Goal: Task Accomplishment & Management: Complete application form

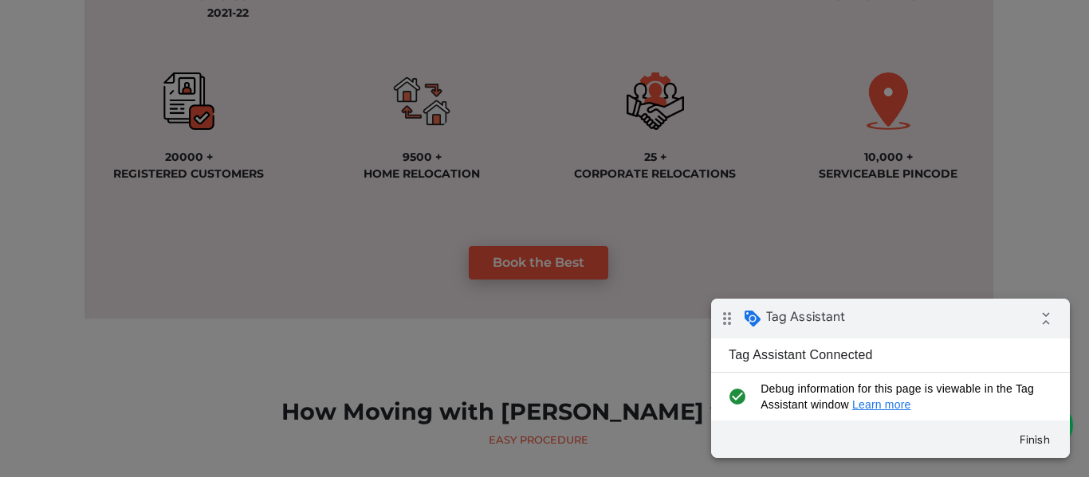
scroll to position [1435, 0]
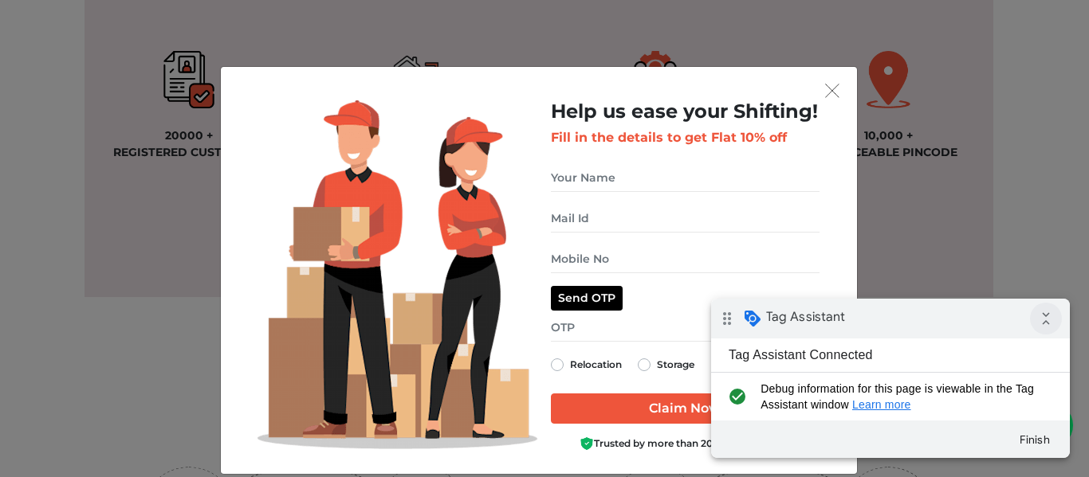
click at [1046, 321] on icon "collapse_all" at bounding box center [1046, 319] width 32 height 32
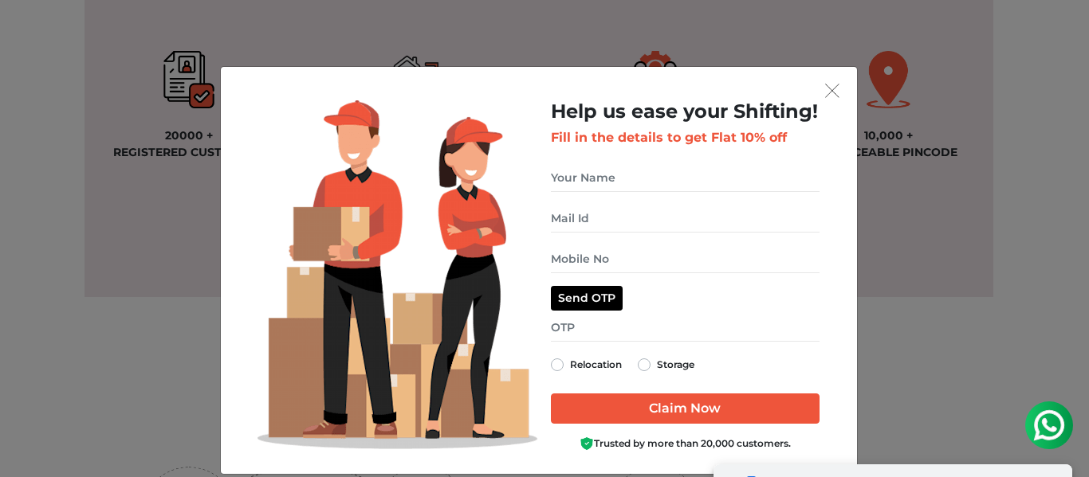
drag, startPoint x: 894, startPoint y: 493, endPoint x: 1455, endPoint y: 868, distance: 674.7
click at [894, 477] on div "drag_indicator Tag Assistant expand_all" at bounding box center [892, 485] width 359 height 40
click at [587, 170] on input "get free quote dialog" at bounding box center [685, 178] width 269 height 28
type input "testing"
click at [626, 222] on input "get free quote dialog" at bounding box center [685, 219] width 269 height 28
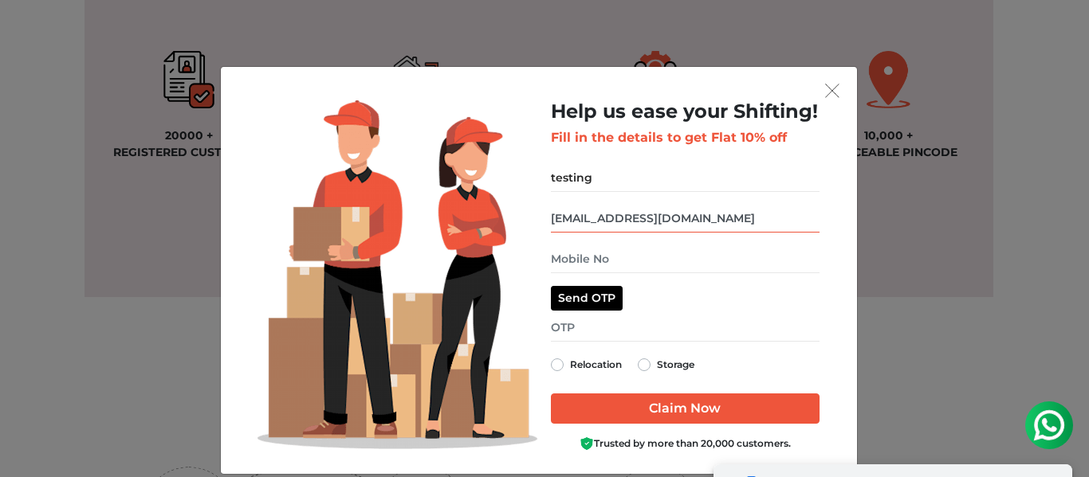
type input "test@gmail.com"
click at [590, 261] on input "get free quote dialog" at bounding box center [685, 259] width 269 height 28
click at [613, 260] on input "get free quote dialog" at bounding box center [685, 259] width 269 height 28
type input "9810205811"
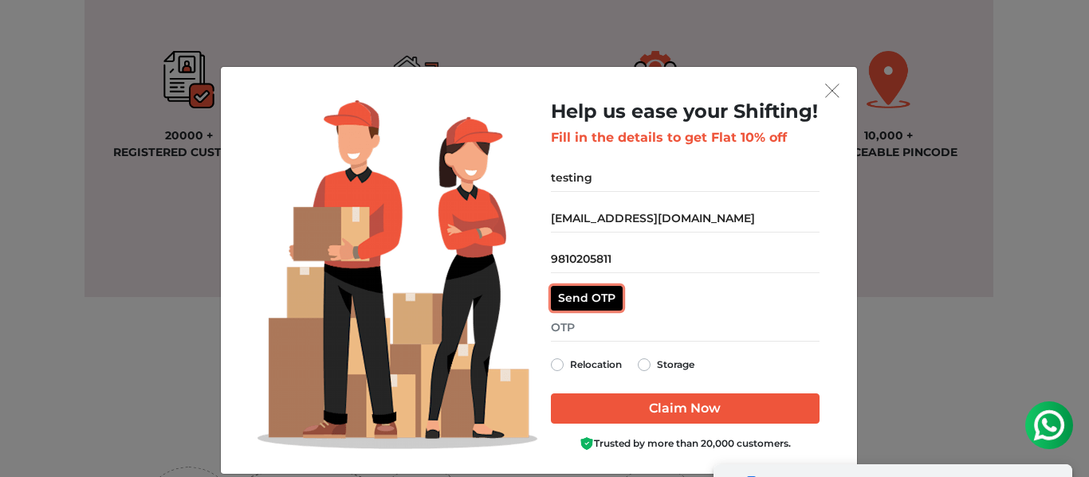
click at [594, 303] on button "Send OTP" at bounding box center [587, 298] width 72 height 25
click at [571, 327] on input "get free quote dialog" at bounding box center [685, 328] width 269 height 28
type input "6766"
click at [570, 361] on label "Relocation" at bounding box center [596, 364] width 52 height 19
click at [557, 361] on input "Relocation" at bounding box center [557, 363] width 13 height 16
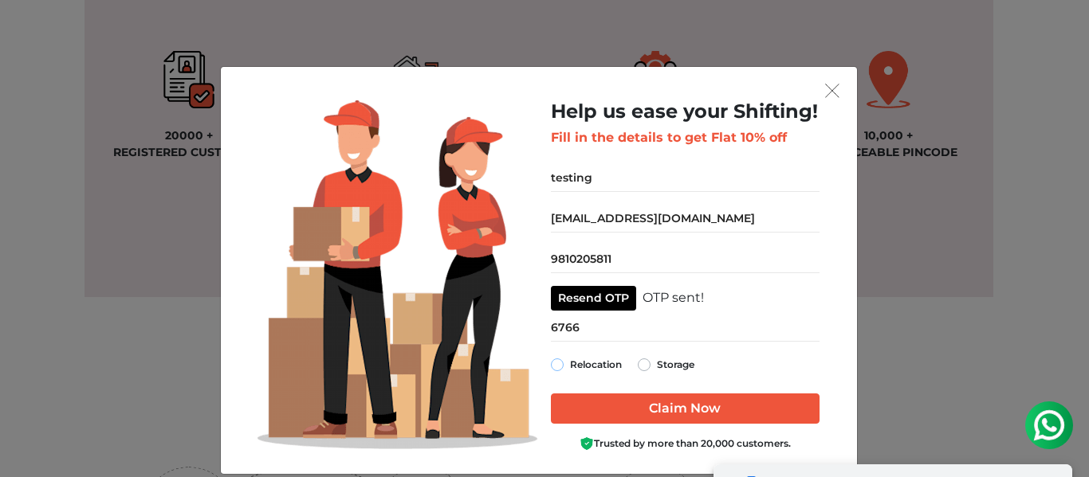
radio input "true"
click at [657, 417] on input "Claim Now" at bounding box center [685, 409] width 269 height 30
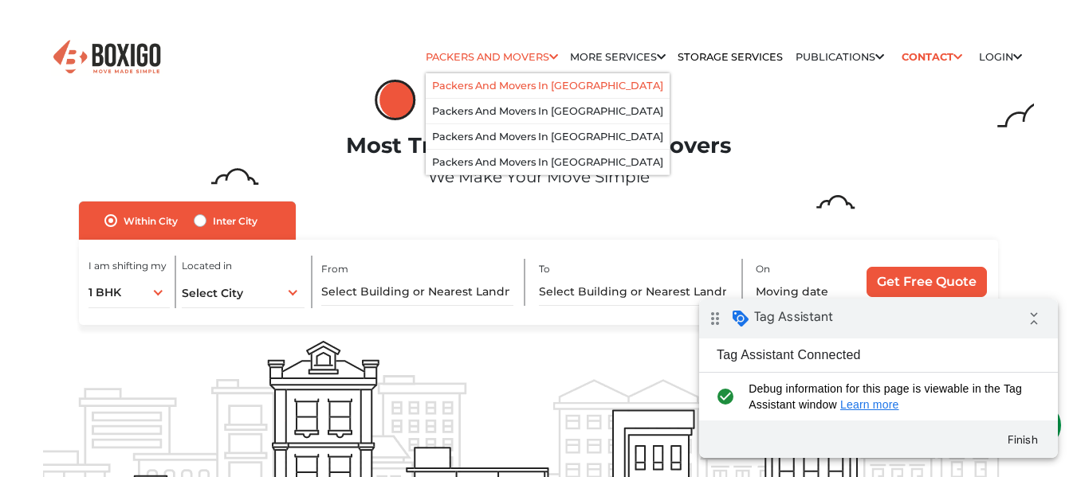
click at [507, 86] on link "Packers and Movers in bangalore" at bounding box center [547, 86] width 231 height 12
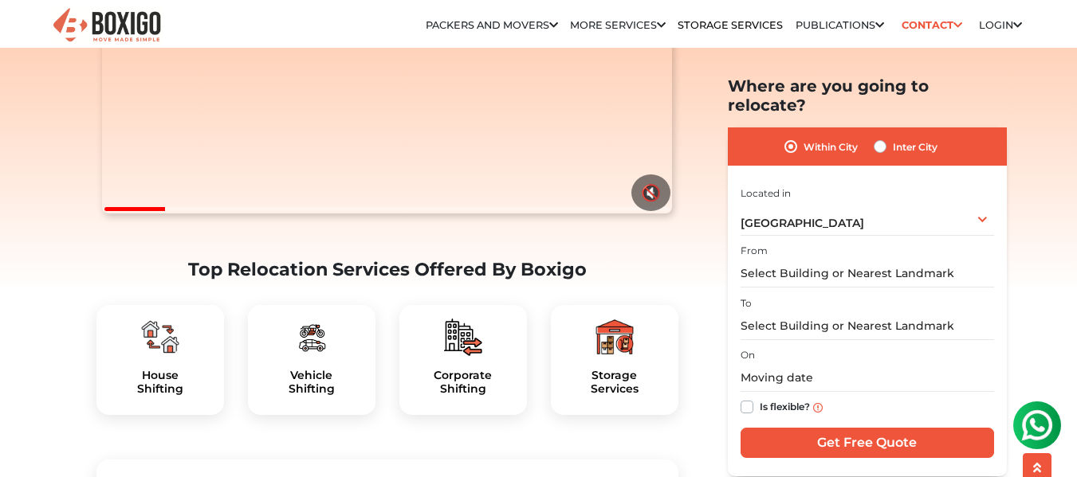
scroll to position [319, 0]
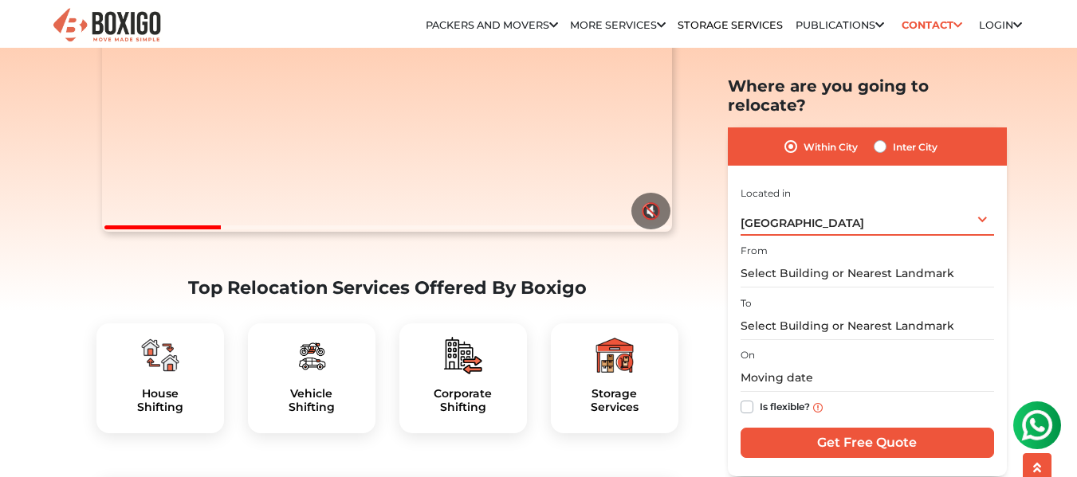
click at [830, 215] on div "Bengaluru Select City Bangalore Bengaluru Bhopal Bhubaneswar Chennai Coimbatore…" at bounding box center [866, 218] width 253 height 33
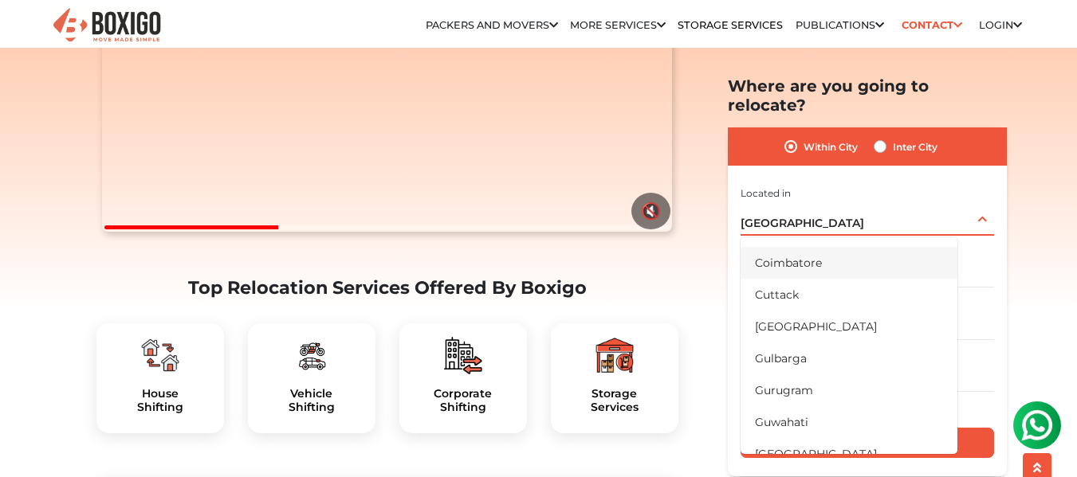
scroll to position [159, 0]
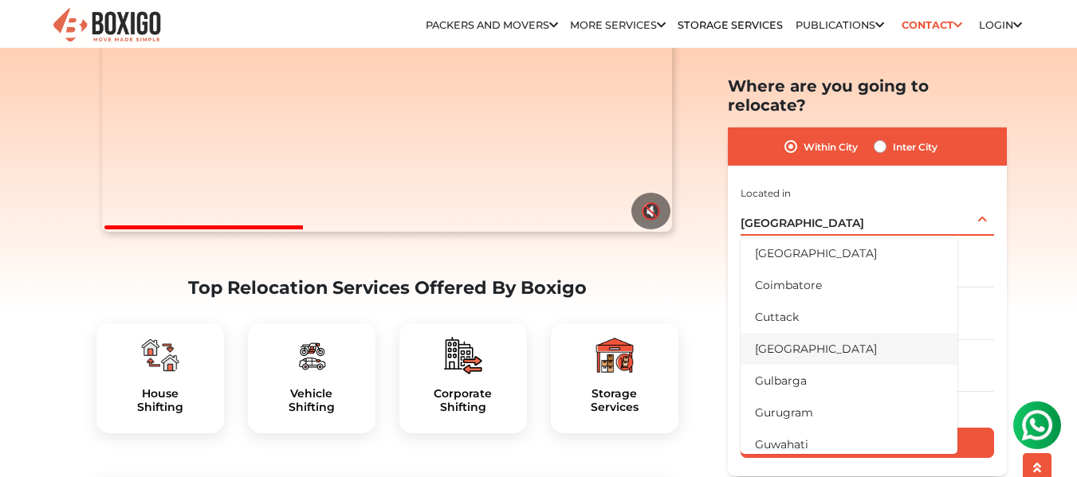
click at [779, 332] on li "[GEOGRAPHIC_DATA]" at bounding box center [848, 348] width 217 height 32
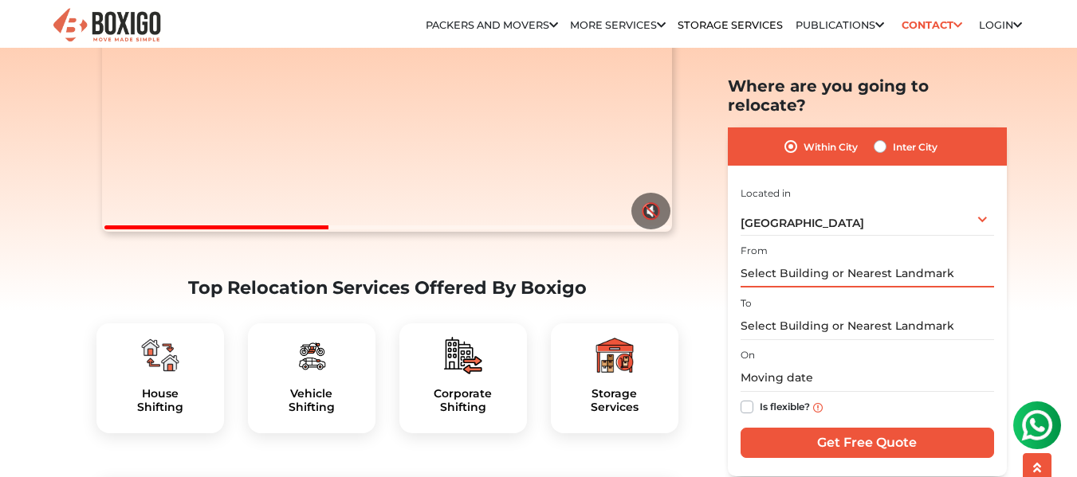
click at [799, 260] on input "text" at bounding box center [866, 274] width 253 height 28
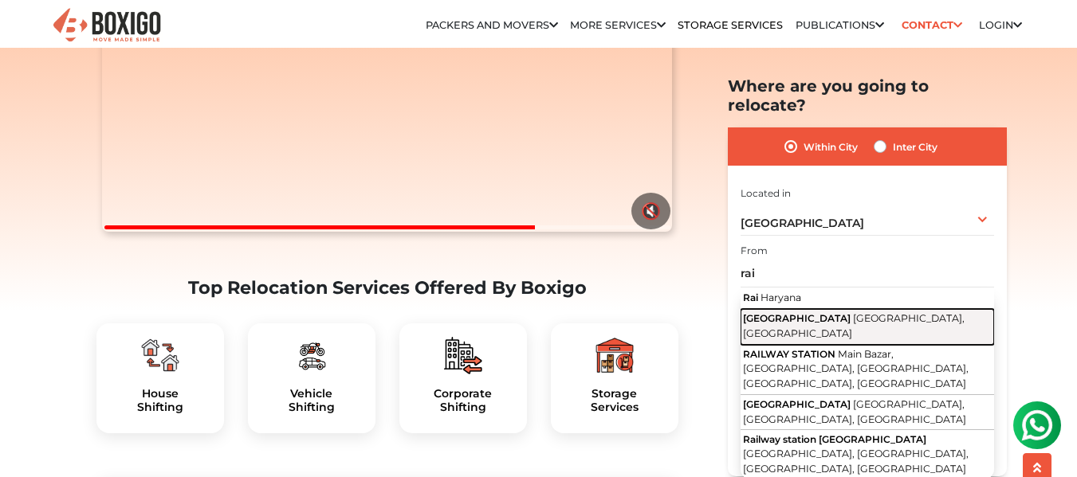
click at [785, 312] on span "Railway Station Road" at bounding box center [797, 318] width 108 height 12
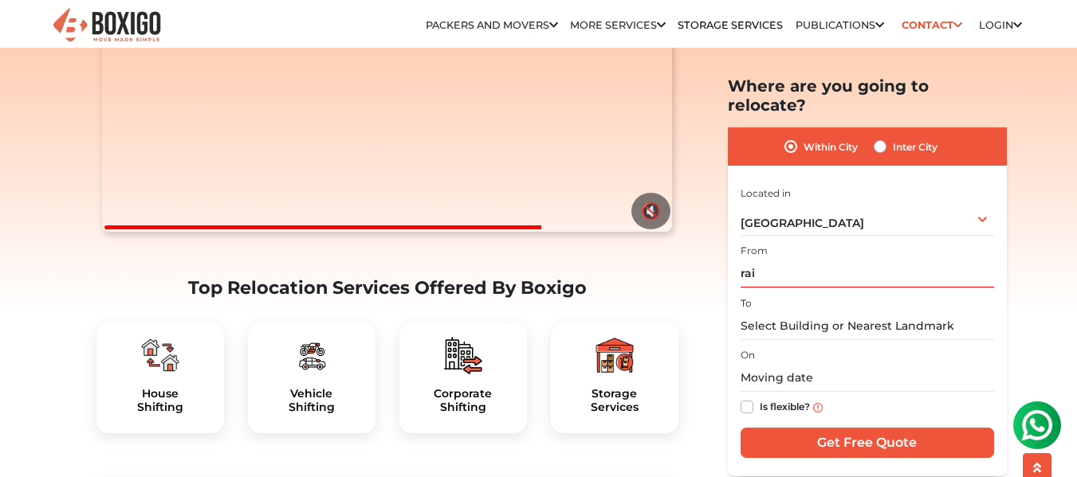
type input "Railway Station Road, Prem Nagar, Sector 8, Gurugram, Haryana"
click at [783, 312] on input "text" at bounding box center [866, 326] width 253 height 28
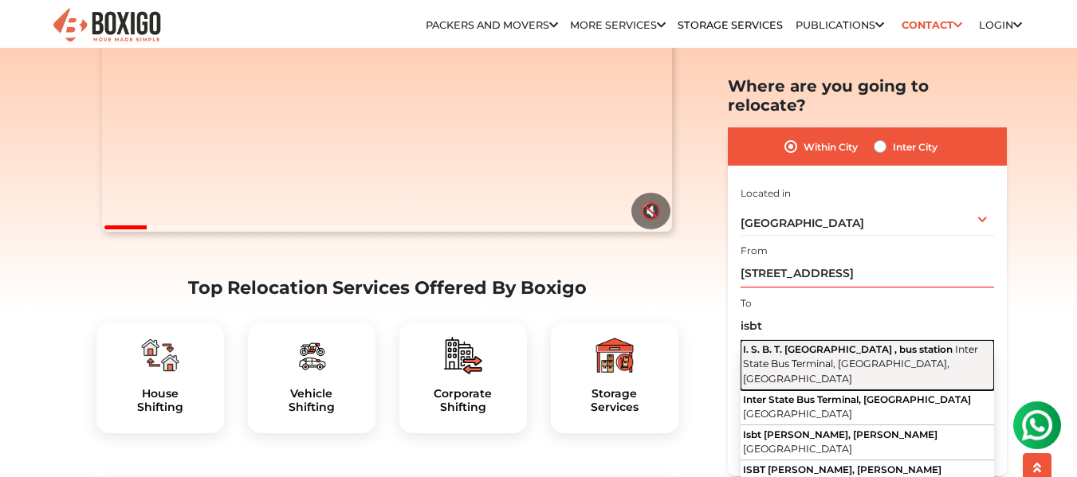
click at [762, 343] on span "Inter State Bus Terminal, Kashmere Gate, Delhi" at bounding box center [860, 363] width 235 height 41
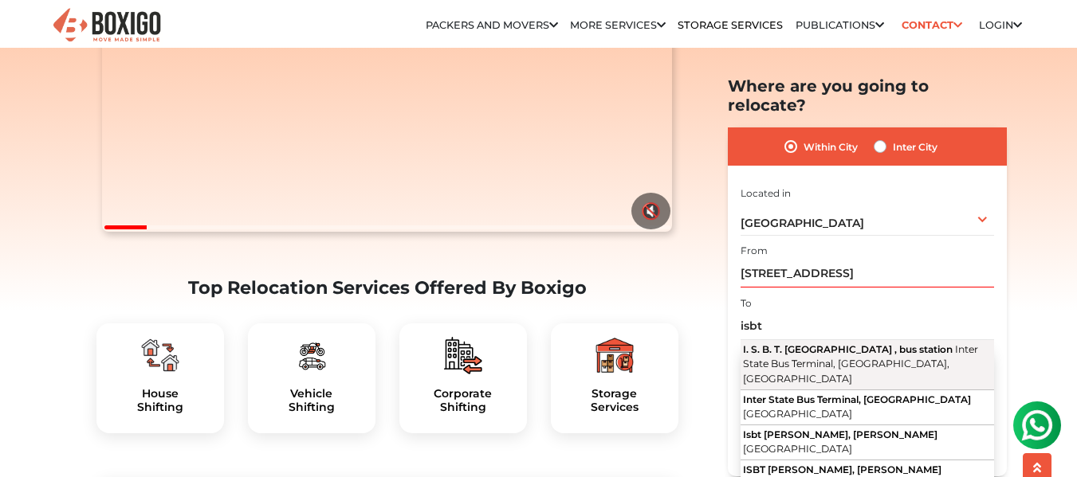
type input "I. S. B. T. Kashmere Gate , bus station, Inter State Bus Terminal, Kashmere Gat…"
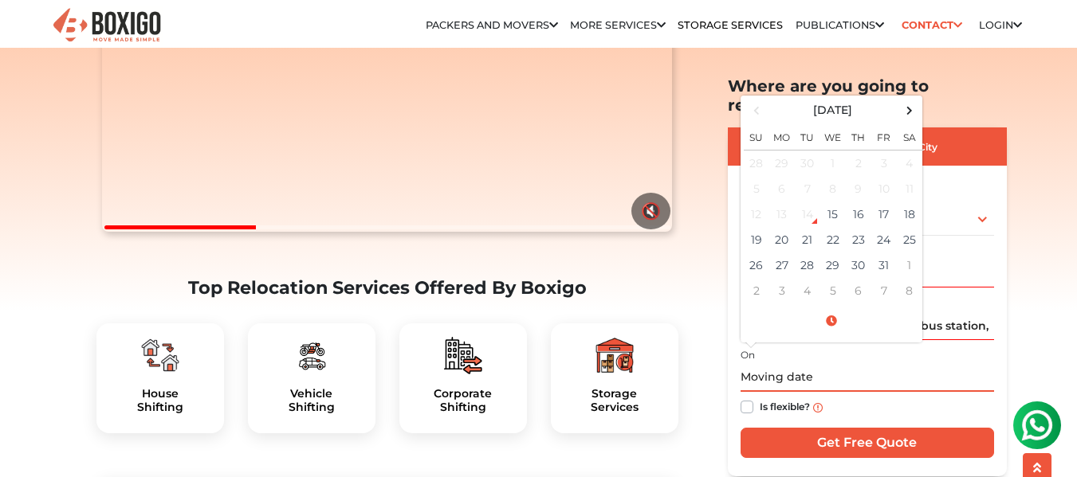
click at [815, 364] on input "text" at bounding box center [866, 378] width 253 height 28
click at [885, 253] on td "31" at bounding box center [884, 266] width 26 height 26
type input "10/31/2025 12:00 AM"
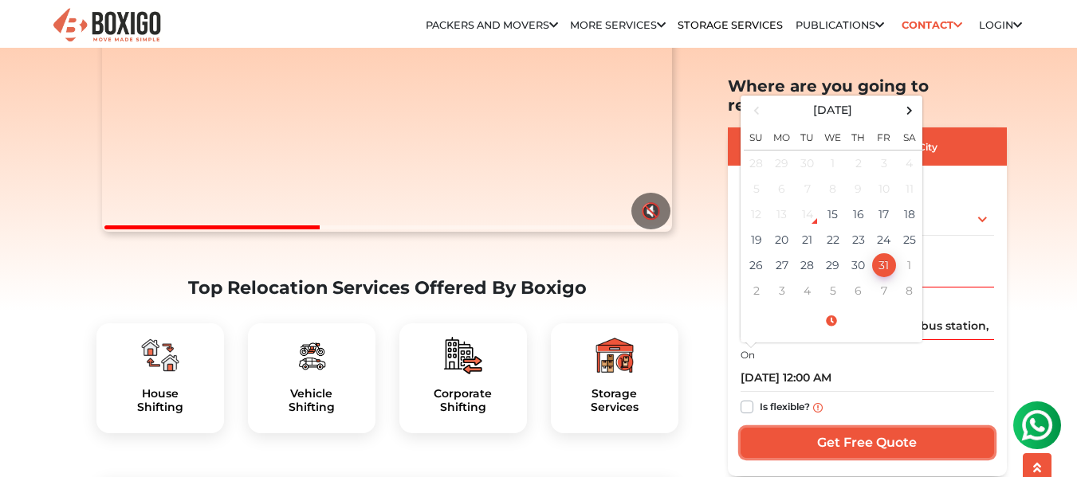
click at [837, 428] on input "Get Free Quote" at bounding box center [866, 443] width 253 height 30
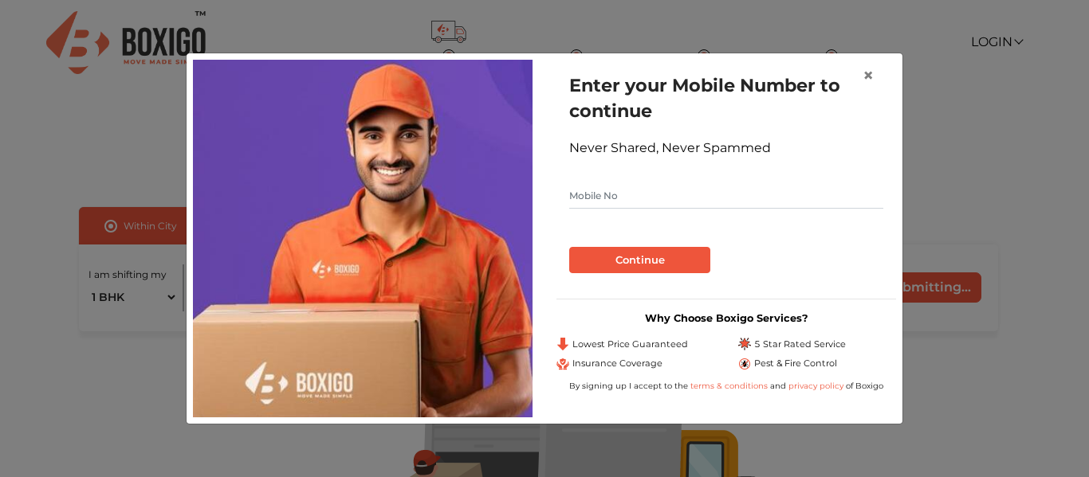
click at [635, 197] on form "Enter your Mobile Number to continue Never Shared, Never Spammed Continue" at bounding box center [726, 173] width 314 height 201
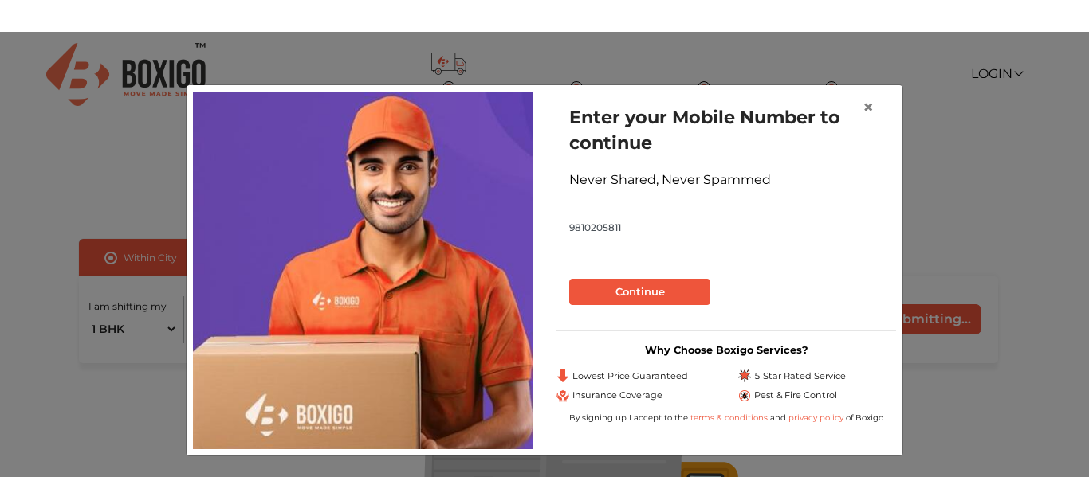
type input "9810205811"
click at [613, 292] on button "Continue" at bounding box center [639, 292] width 141 height 27
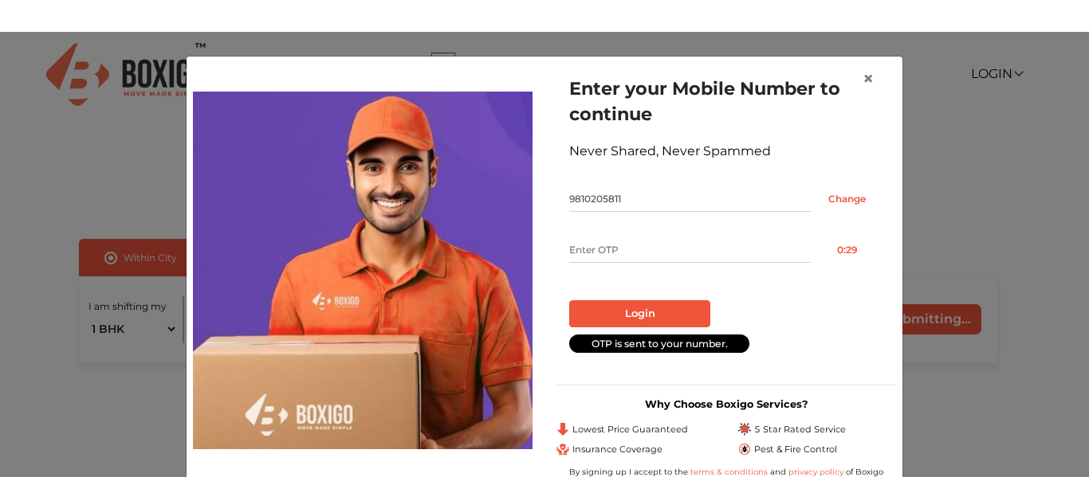
click at [630, 249] on input "text" at bounding box center [689, 251] width 241 height 26
type input "2551"
click at [631, 313] on button "Login" at bounding box center [639, 313] width 141 height 27
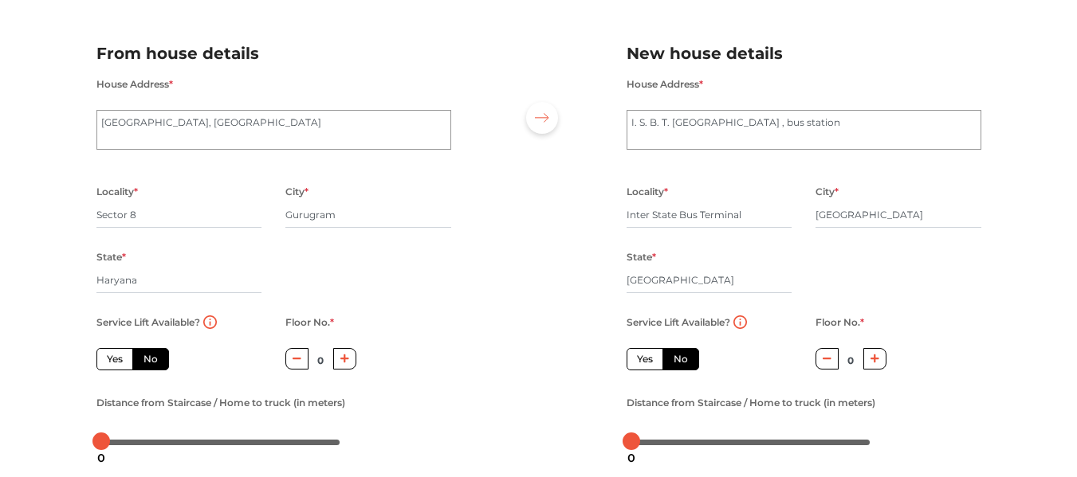
scroll to position [159, 0]
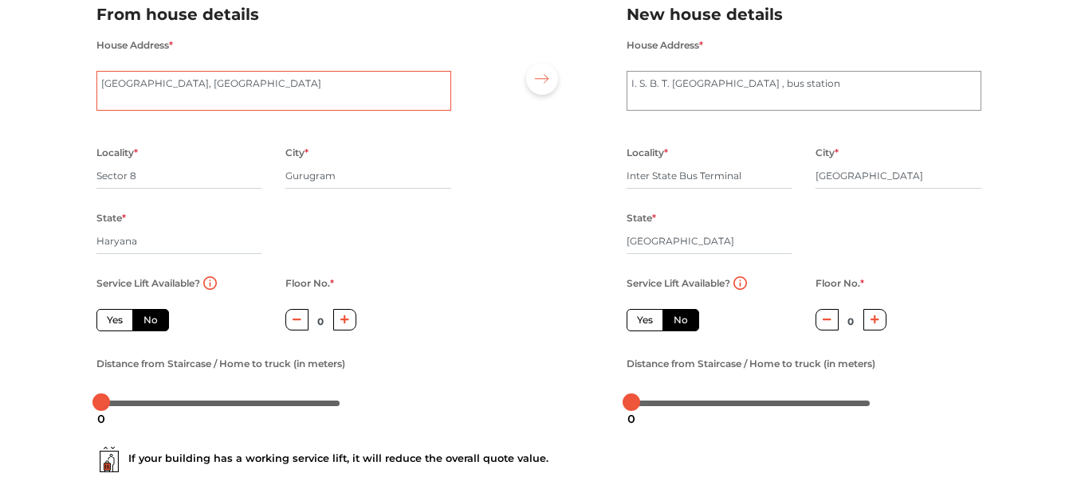
click at [257, 93] on textarea "Railway Station Road, Prem Nagar" at bounding box center [273, 91] width 355 height 40
type textarea "Railway Station Road, Prem Nagtestar"
click at [560, 142] on div at bounding box center [538, 201] width 151 height 439
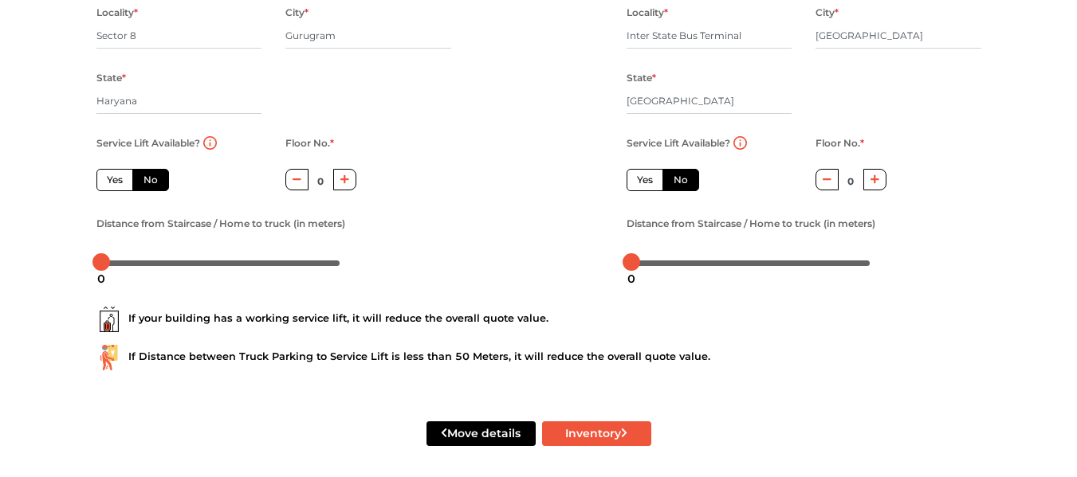
scroll to position [307, 0]
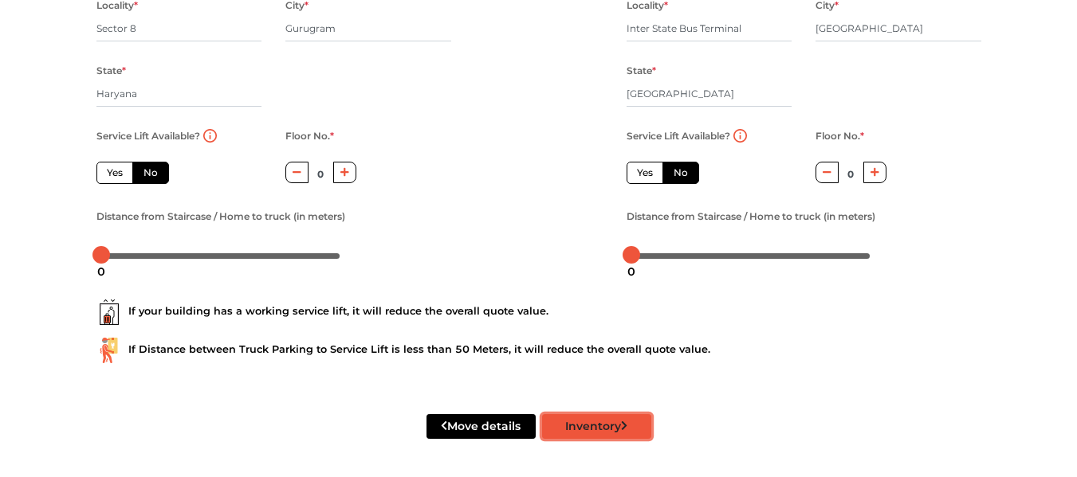
click at [612, 426] on button "Inventory" at bounding box center [596, 426] width 109 height 25
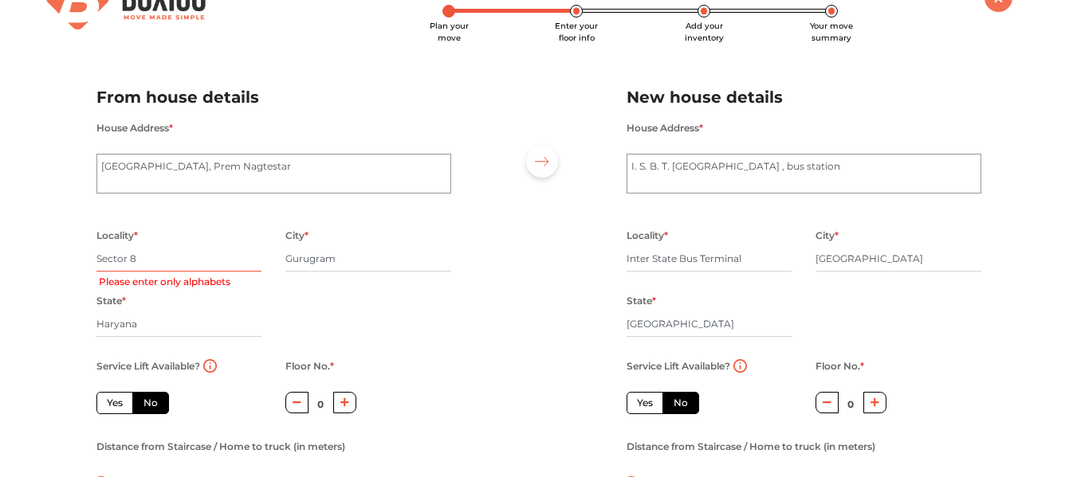
scroll to position [68, 0]
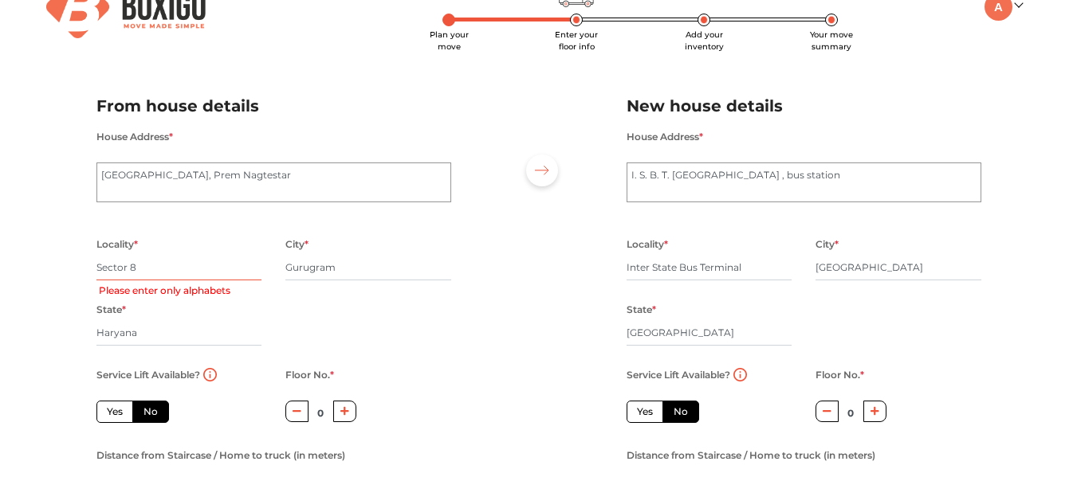
click at [179, 265] on input "Sector 8" at bounding box center [179, 268] width 166 height 26
click at [314, 269] on input "Gurugram" at bounding box center [368, 268] width 166 height 26
click at [189, 265] on input "Sector 8" at bounding box center [179, 268] width 166 height 26
click at [312, 265] on input "Gurugram" at bounding box center [368, 268] width 166 height 26
click at [373, 304] on div "Locality * Sector 8 Please enter only alphabets City * Gurugram State * Haryana…" at bounding box center [273, 299] width 379 height 131
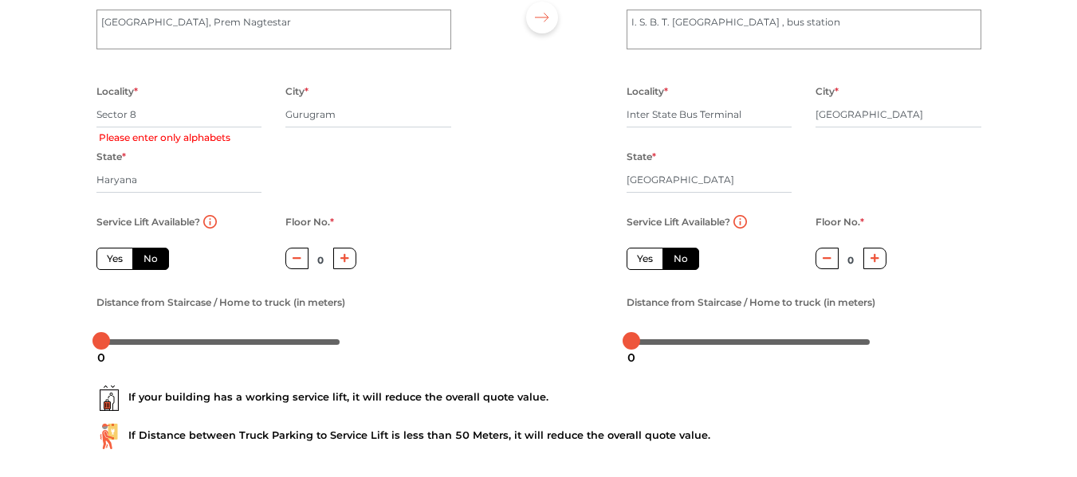
scroll to position [227, 0]
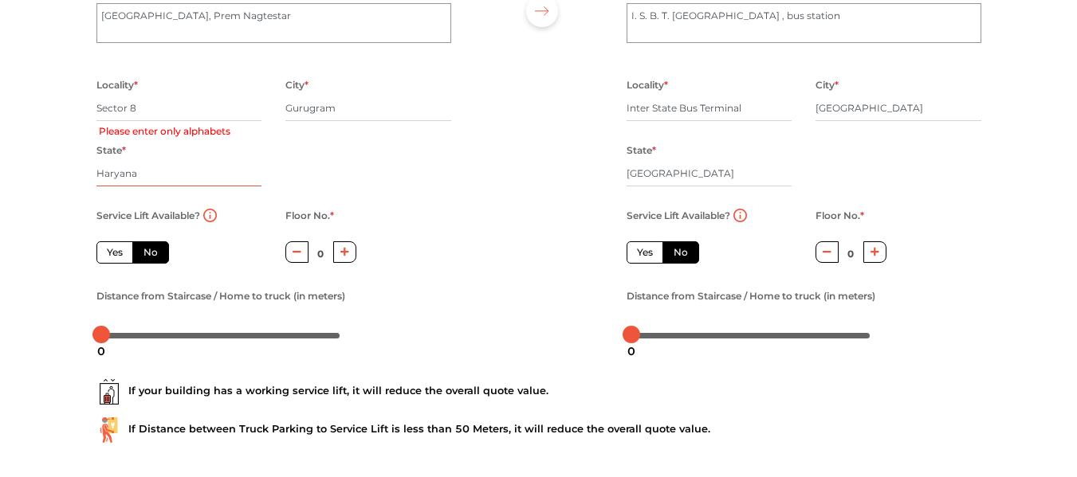
click at [206, 165] on input "Haryana" at bounding box center [179, 174] width 166 height 26
click at [367, 202] on div "Locality * Sector 8 Please enter only alphabets City * Gurugram State * Haryana…" at bounding box center [273, 140] width 379 height 131
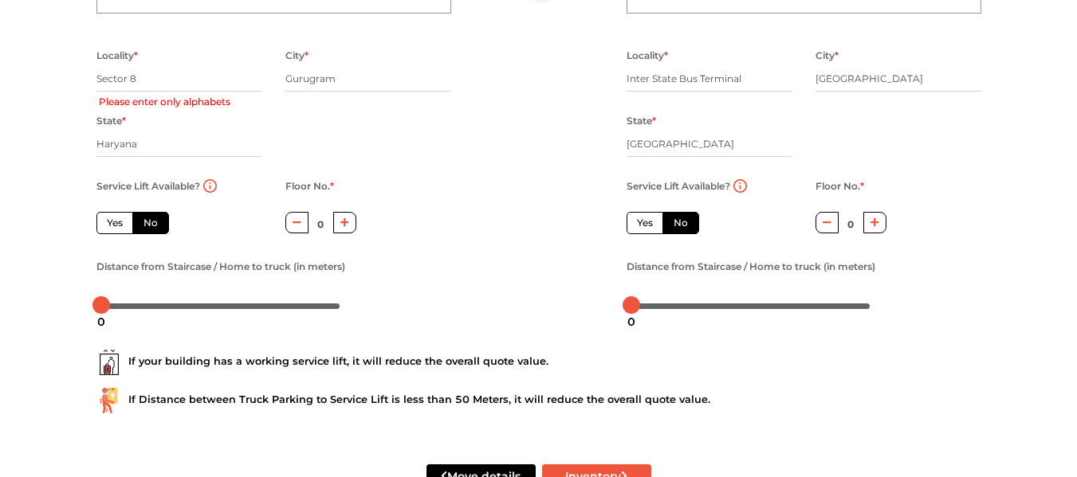
scroll to position [307, 0]
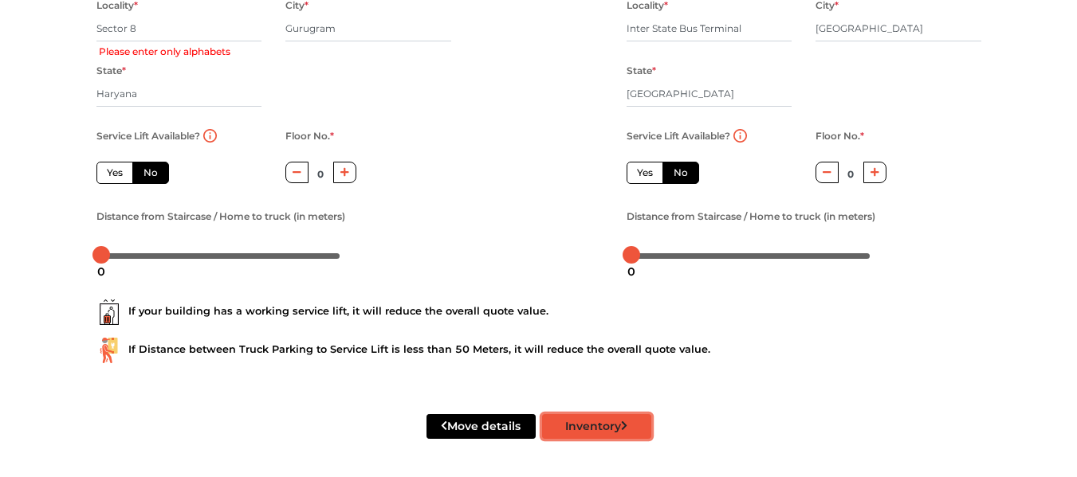
click at [597, 424] on button "Inventory" at bounding box center [596, 426] width 109 height 25
radio input "true"
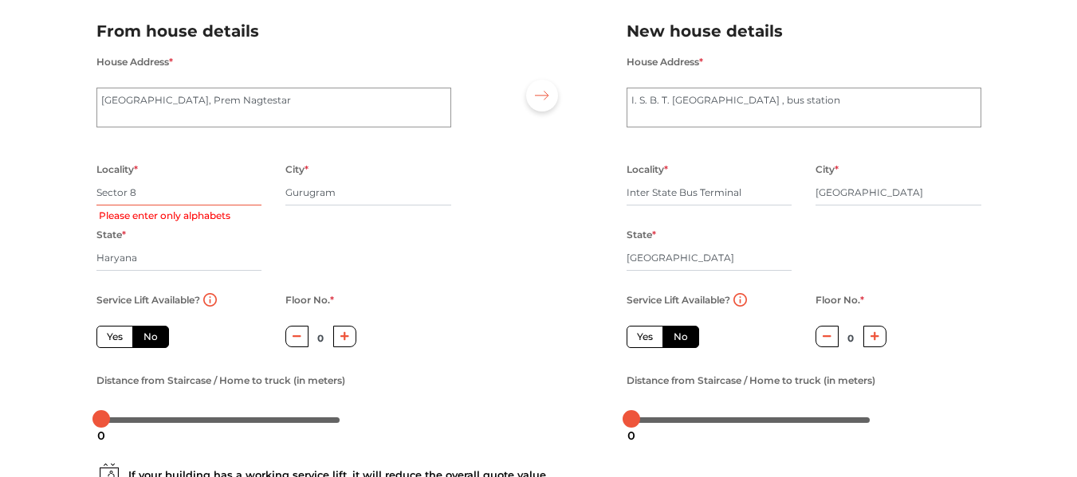
scroll to position [68, 0]
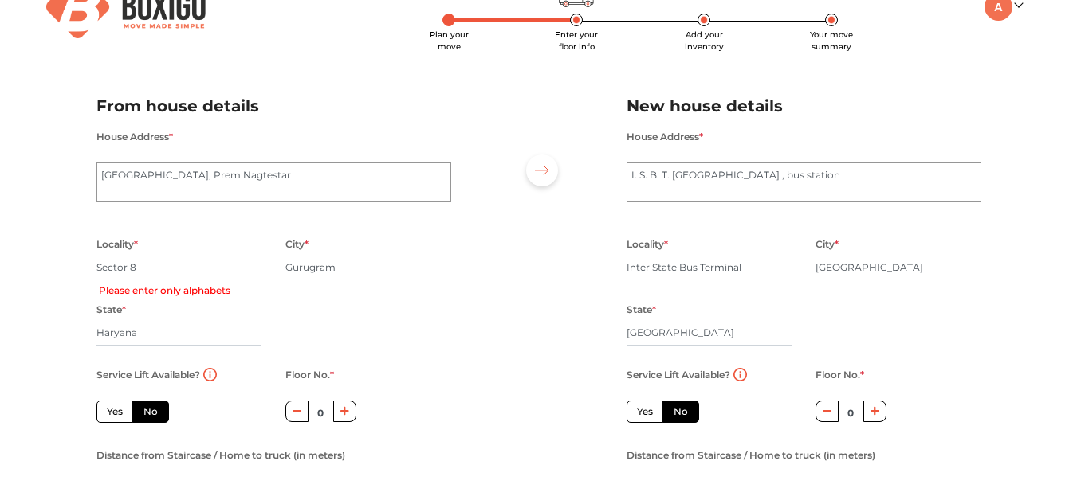
click at [161, 269] on input "Sector 8" at bounding box center [179, 268] width 166 height 26
type input "Sec"
radio input "true"
type input "S"
radio input "true"
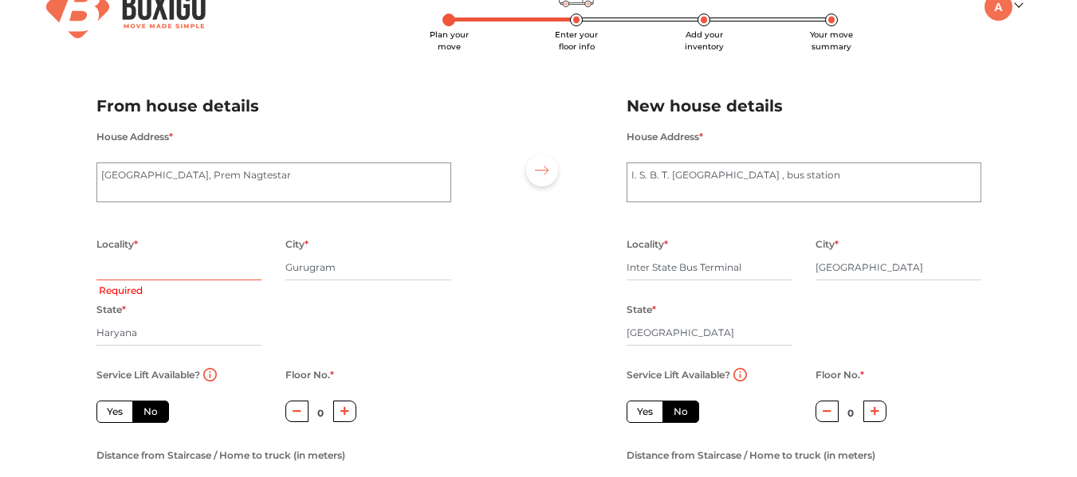
type input "S"
radio input "true"
type input "Sec"
radio input "true"
type input "Se"
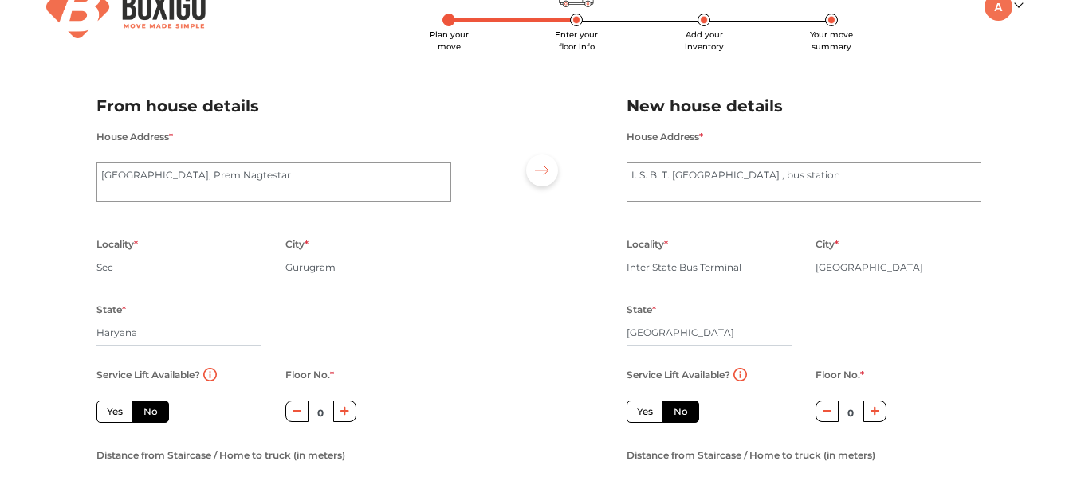
radio input "true"
type input "S"
radio input "true"
type input "S"
radio input "true"
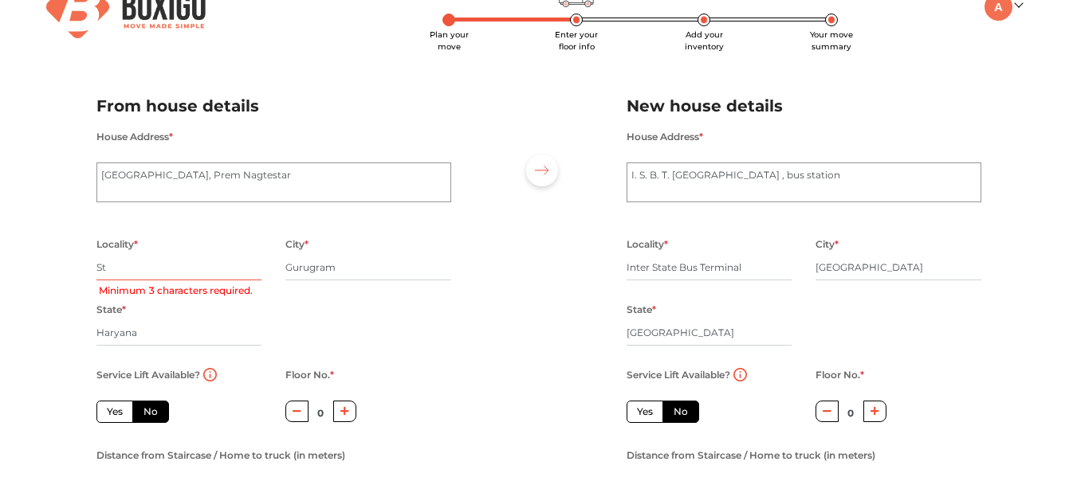
type input "Sta"
radio input "true"
type input "Station"
click at [330, 271] on input "Gurugram" at bounding box center [368, 268] width 166 height 26
type input "m"
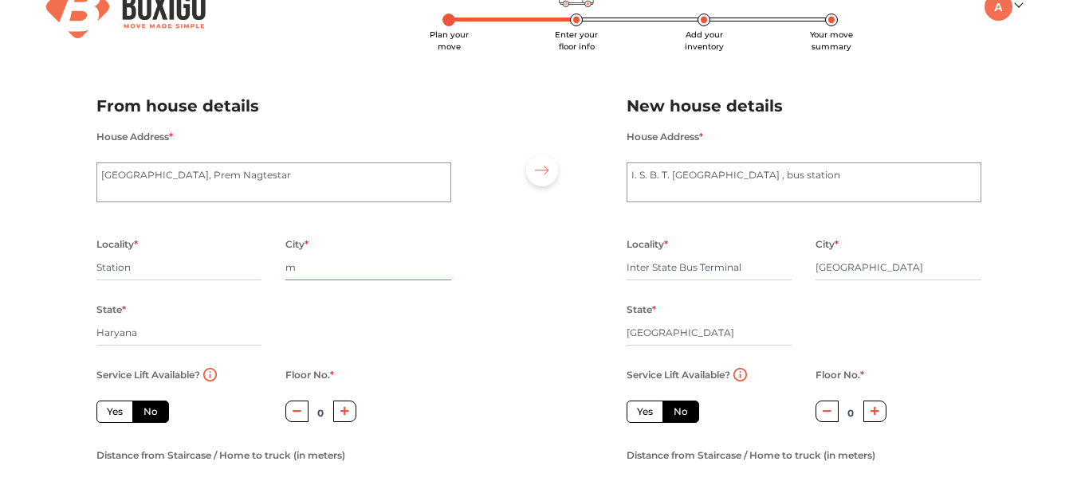
radio input "true"
type input "D"
radio input "true"
type input "Del"
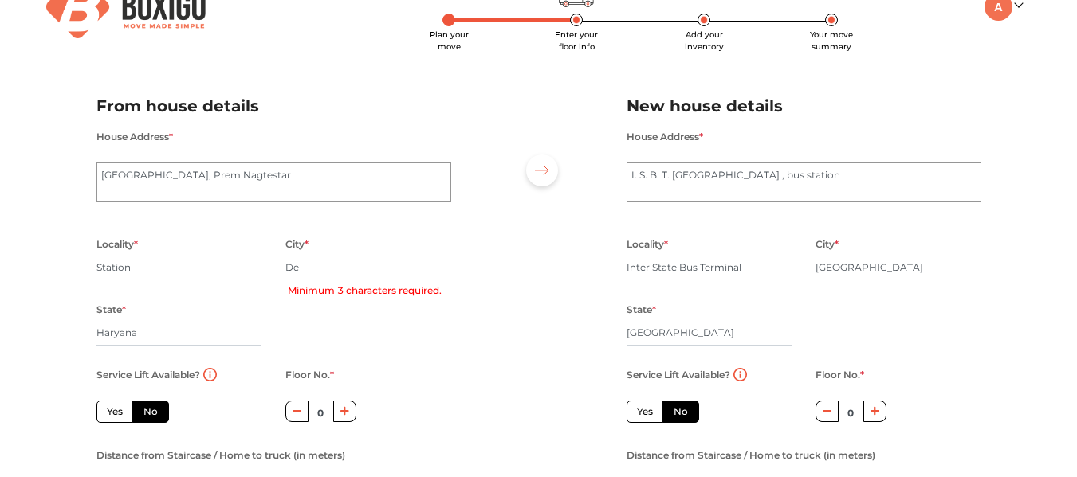
radio input "true"
type input "[GEOGRAPHIC_DATA]"
click at [510, 313] on div at bounding box center [538, 293] width 151 height 439
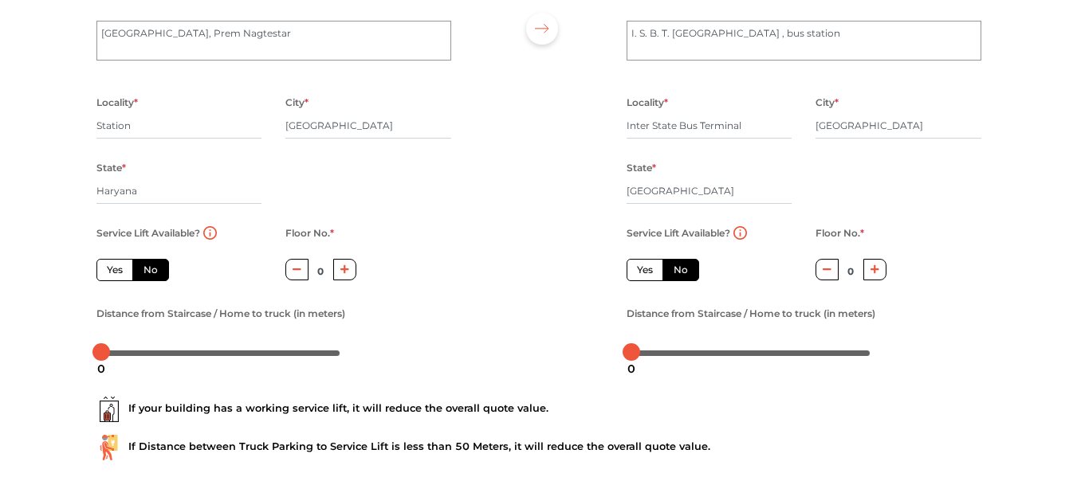
scroll to position [227, 0]
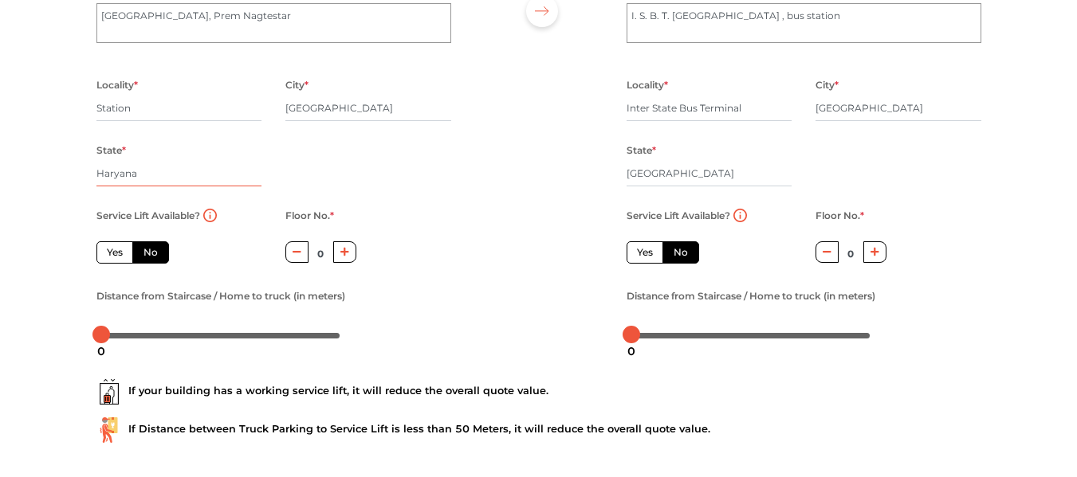
click at [117, 177] on input "Haryana" at bounding box center [179, 174] width 166 height 26
type input "D"
radio input "true"
type input "[GEOGRAPHIC_DATA]"
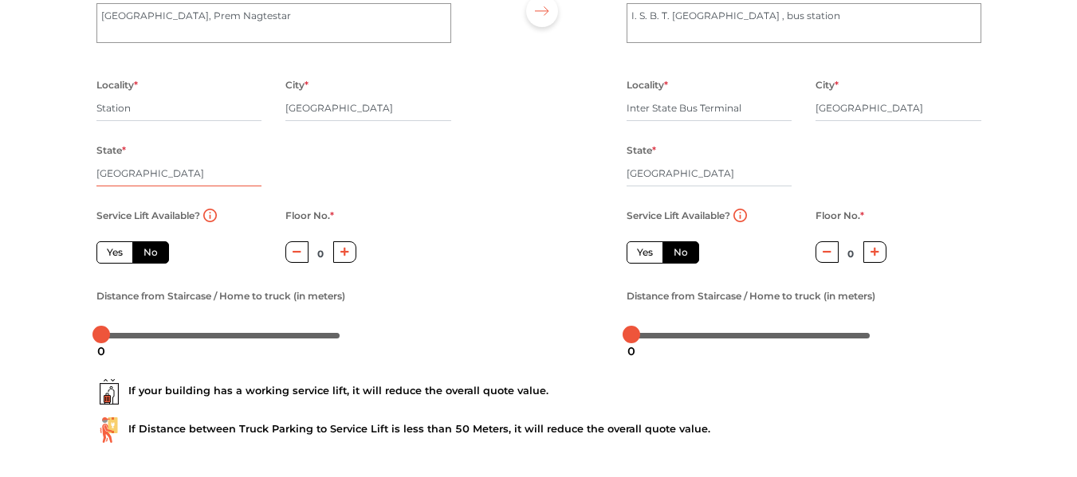
scroll to position [307, 0]
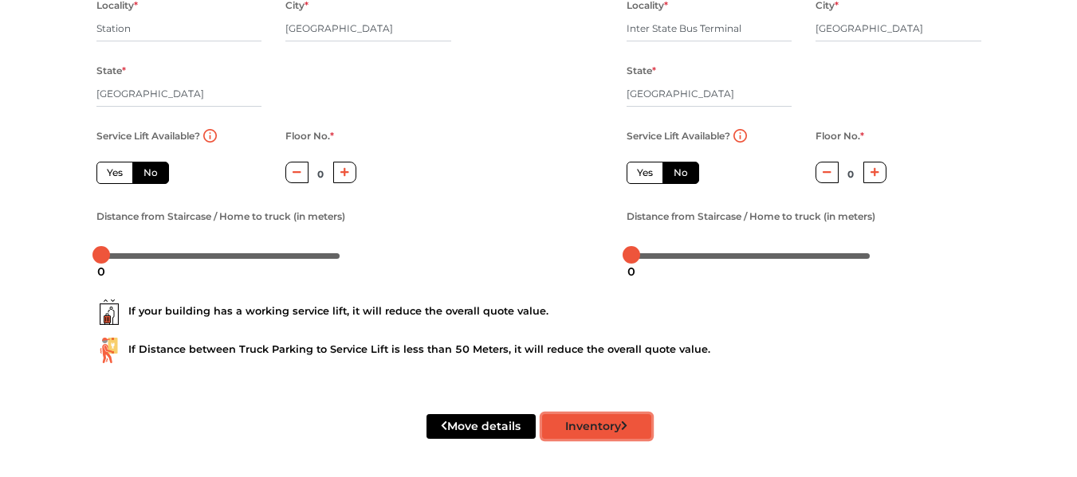
click at [567, 427] on button "Inventory" at bounding box center [596, 426] width 109 height 25
radio input "true"
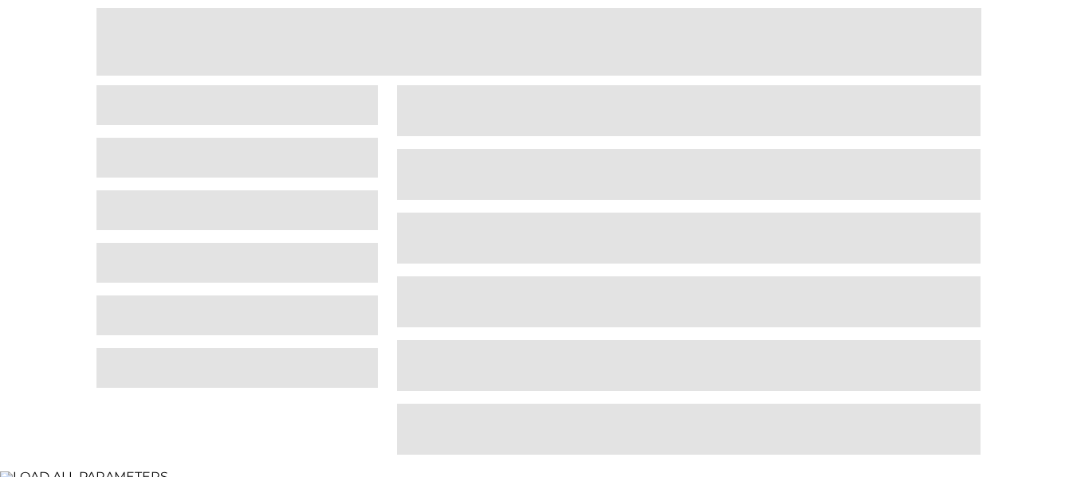
scroll to position [100, 0]
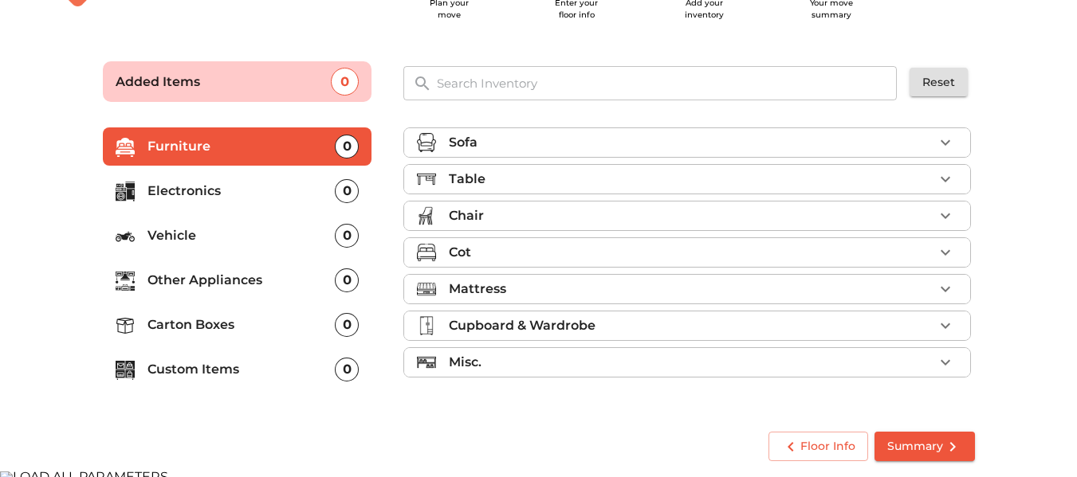
click at [540, 328] on p "Cupboard & Wardrobe" at bounding box center [522, 325] width 147 height 19
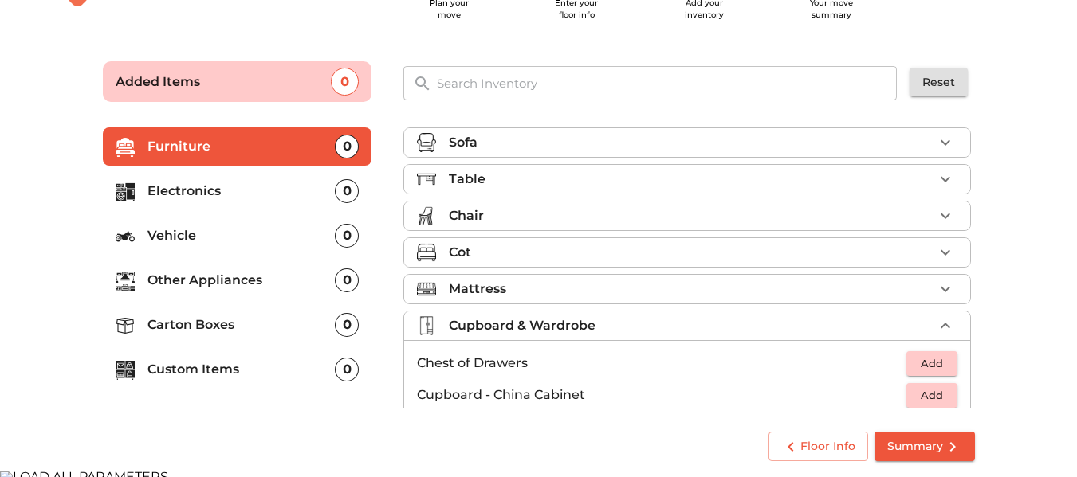
click at [520, 363] on p "Chest of Drawers" at bounding box center [661, 363] width 489 height 19
click at [926, 364] on span "Add" at bounding box center [931, 364] width 35 height 18
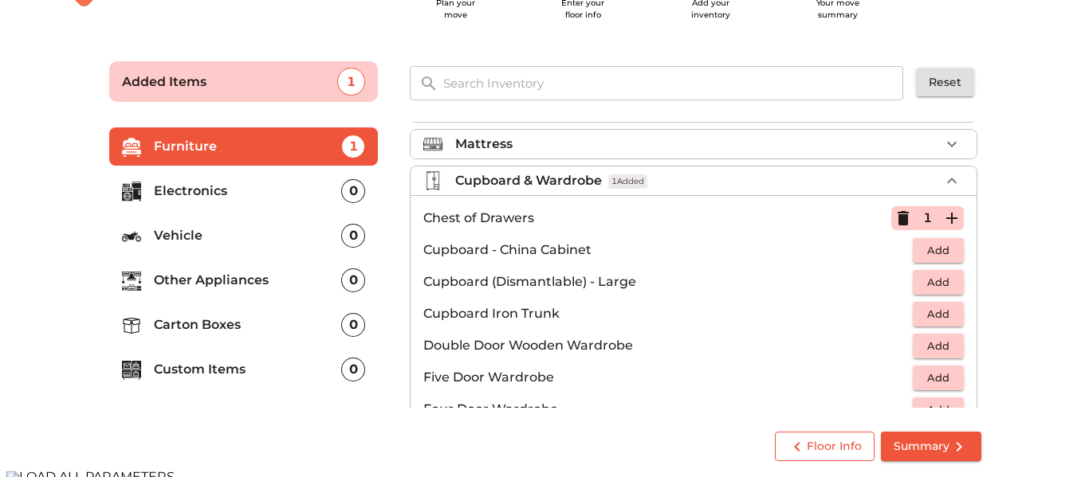
scroll to position [159, 0]
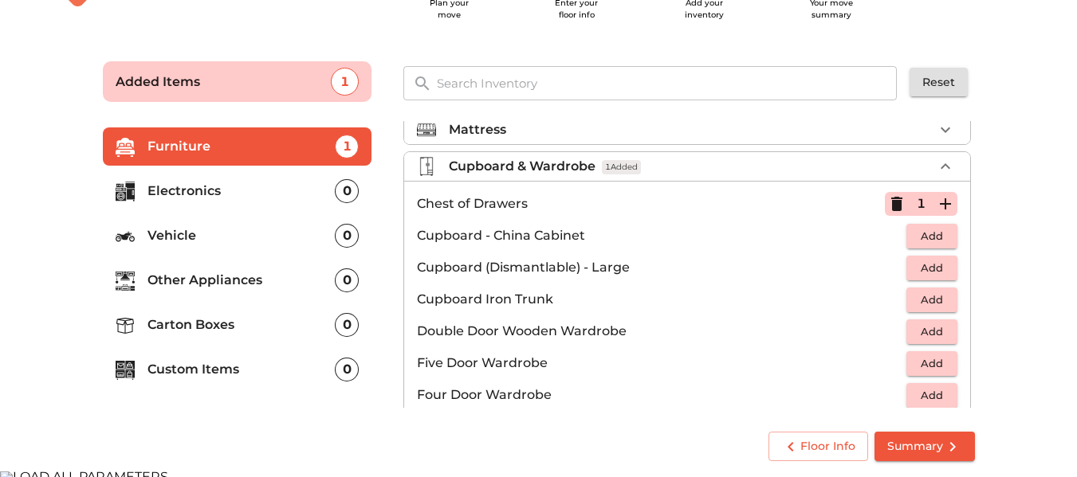
click at [899, 449] on span "Summary" at bounding box center [924, 447] width 75 height 20
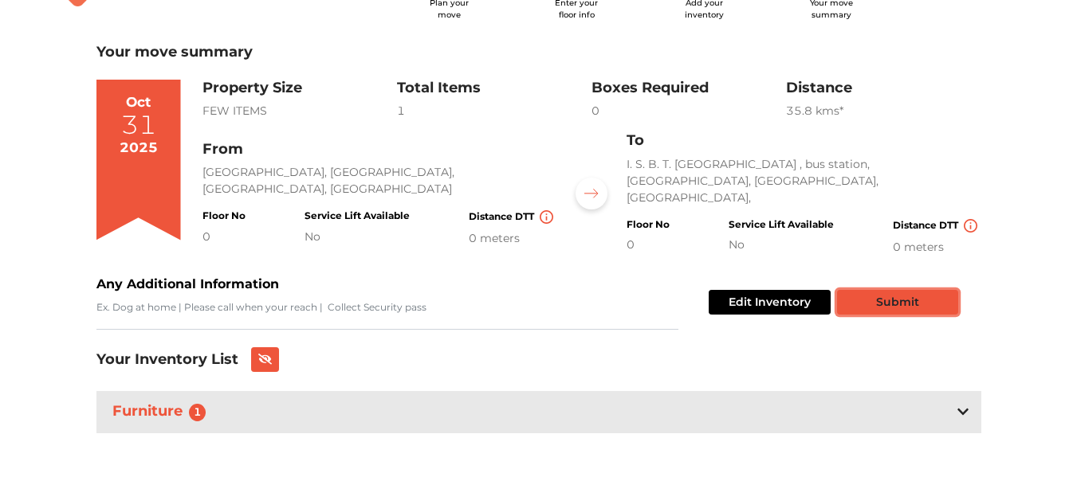
click at [896, 306] on button "Submit" at bounding box center [897, 302] width 121 height 25
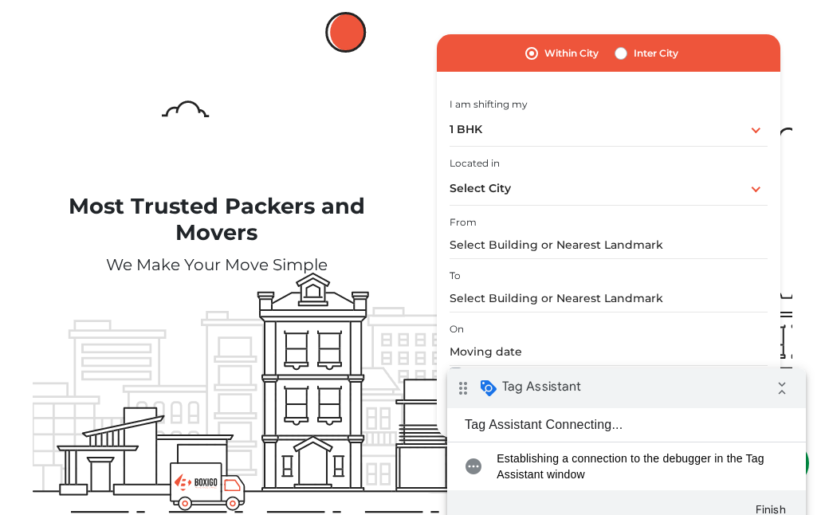
scroll to position [159, 0]
